Goal: Task Accomplishment & Management: Manage account settings

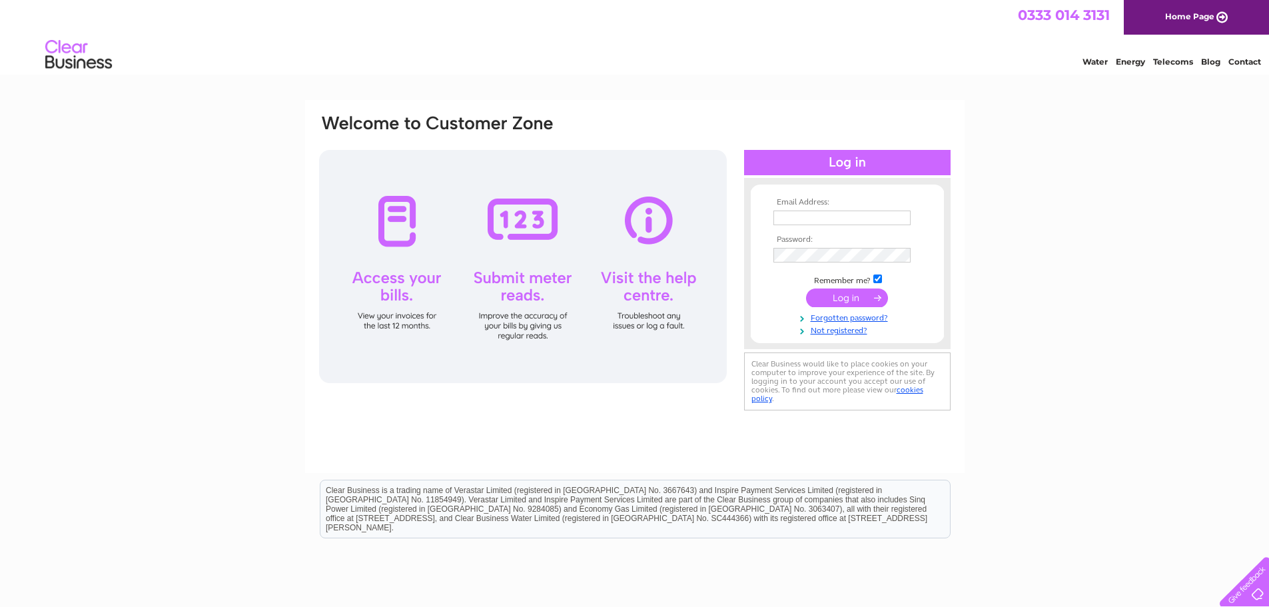
click at [869, 222] on input "text" at bounding box center [841, 217] width 137 height 15
type input "[EMAIL_ADDRESS][DOMAIN_NAME]"
click at [842, 316] on link "Forgotten password?" at bounding box center [848, 318] width 151 height 13
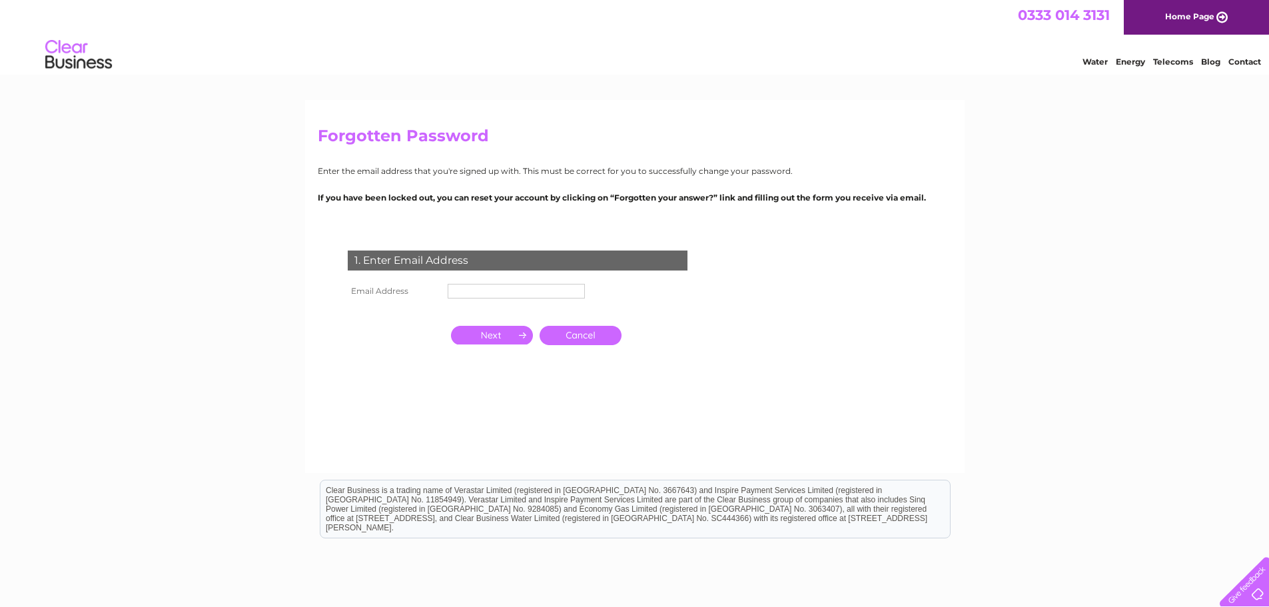
click at [553, 293] on input "text" at bounding box center [516, 291] width 137 height 15
type input "[EMAIL_ADDRESS][DOMAIN_NAME]"
click at [489, 336] on input "button" at bounding box center [492, 335] width 82 height 19
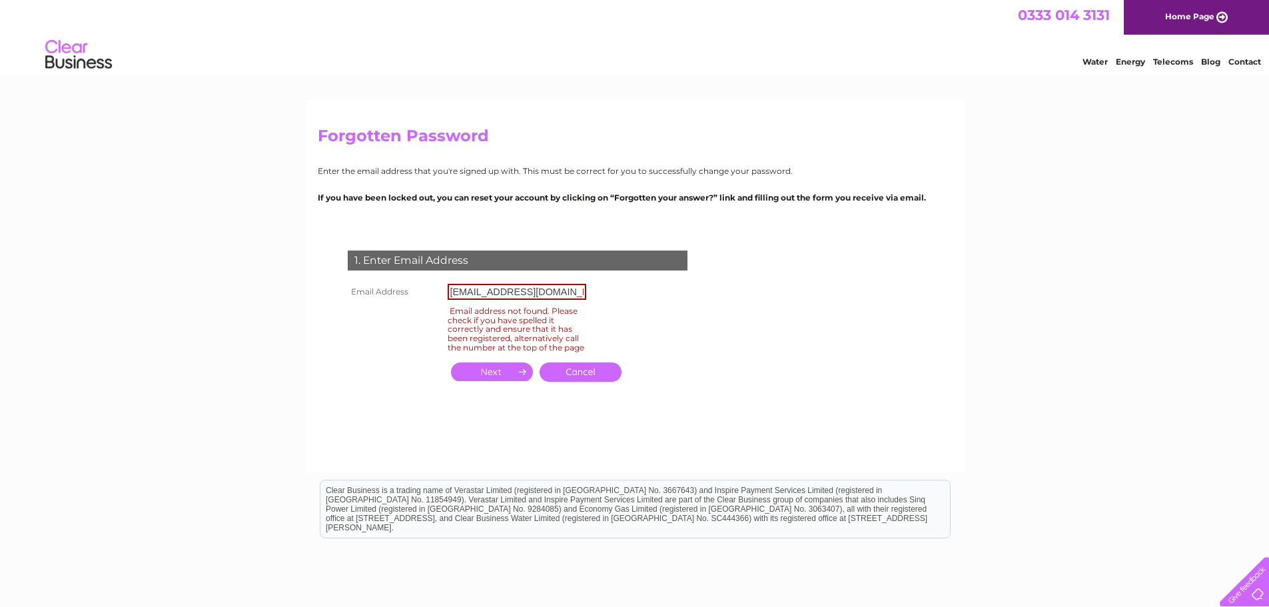
click at [472, 292] on input "admin@gardenroomsscotland.com" at bounding box center [517, 292] width 139 height 16
click at [491, 380] on input "button" at bounding box center [492, 371] width 82 height 19
click at [575, 382] on link "Cancel" at bounding box center [580, 371] width 82 height 19
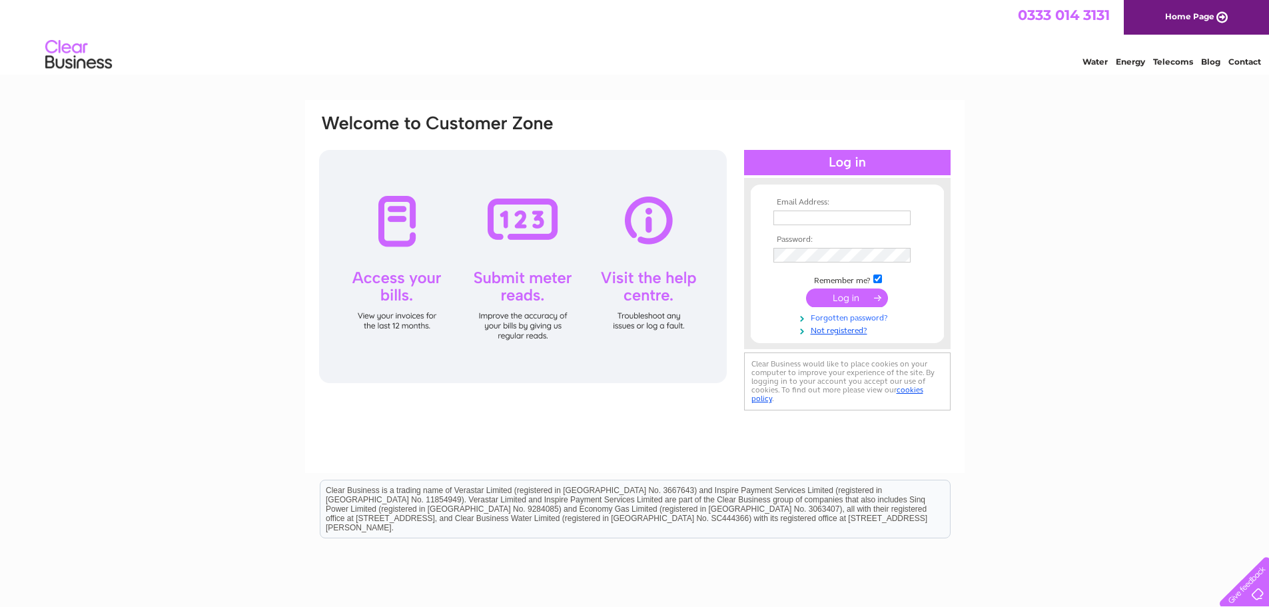
click at [865, 317] on link "Forgotten password?" at bounding box center [848, 316] width 151 height 13
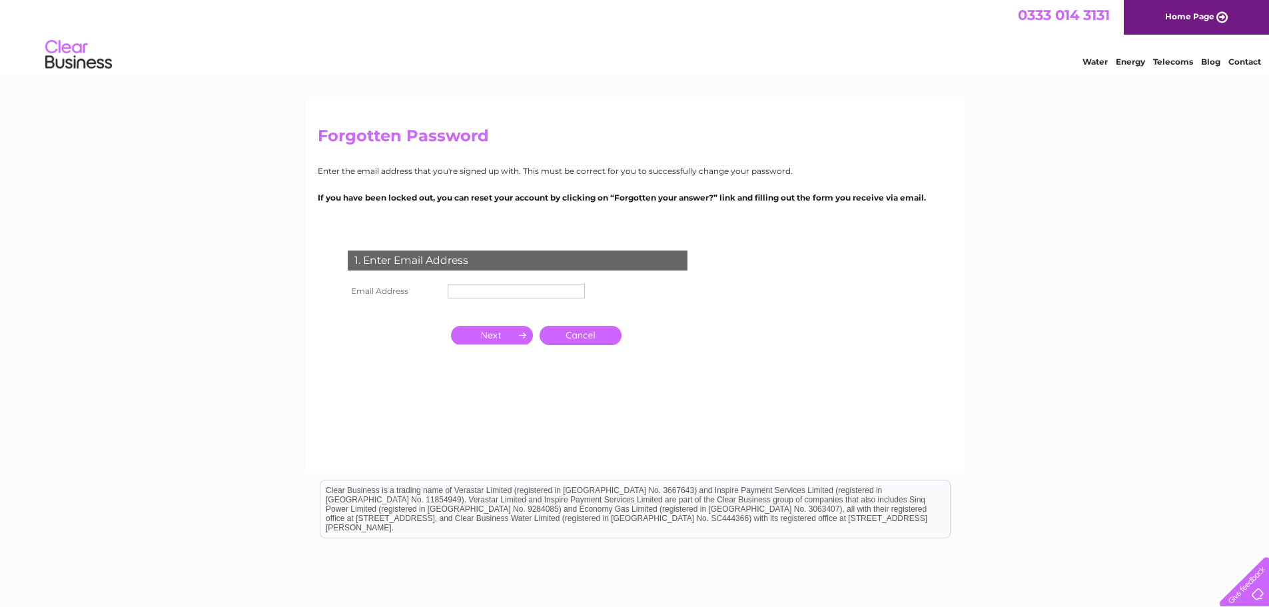
click at [493, 292] on input "text" at bounding box center [516, 291] width 137 height 15
type input "[EMAIL_ADDRESS][DOMAIN_NAME]"
click at [487, 336] on input "button" at bounding box center [492, 336] width 82 height 19
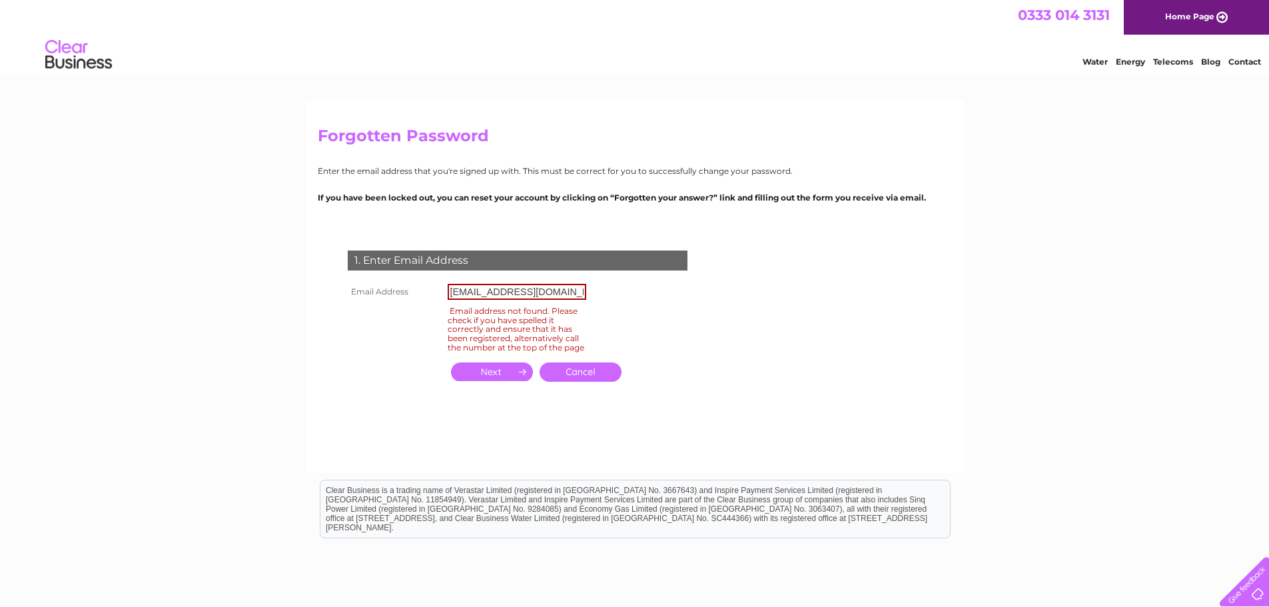
click at [574, 378] on link "Cancel" at bounding box center [580, 371] width 82 height 19
